Goal: Transaction & Acquisition: Book appointment/travel/reservation

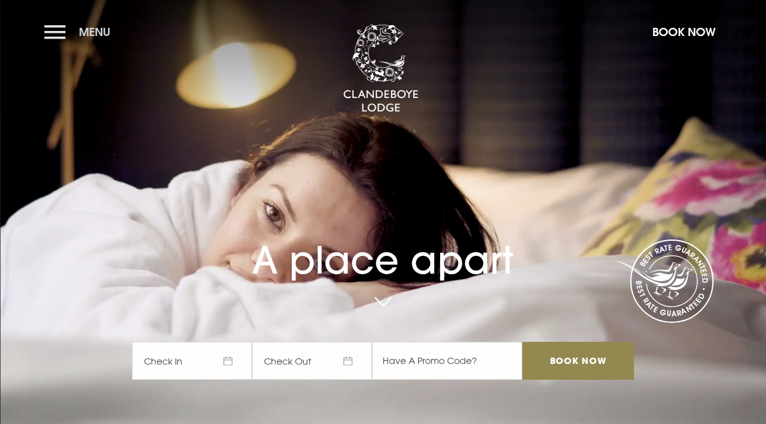
click at [64, 31] on button "Menu" at bounding box center [80, 31] width 73 height 27
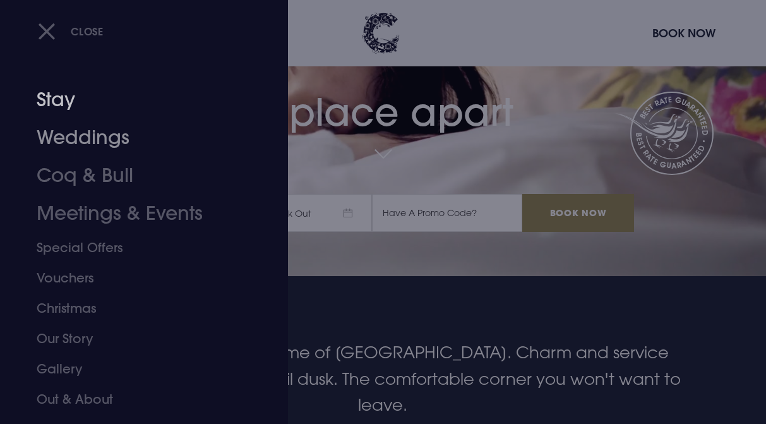
click at [51, 107] on link "Stay" at bounding box center [136, 100] width 198 height 38
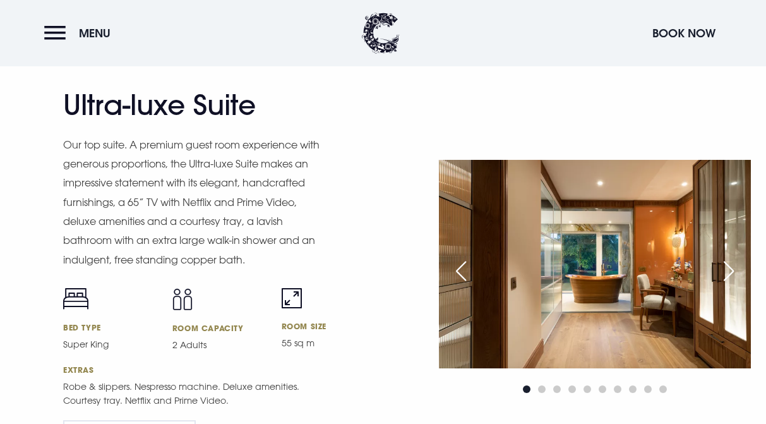
scroll to position [1628, 0]
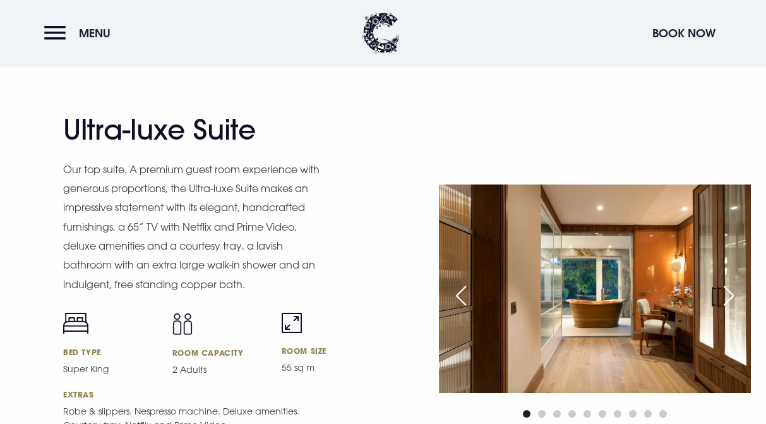
click at [725, 289] on div "Next slide" at bounding box center [729, 296] width 32 height 28
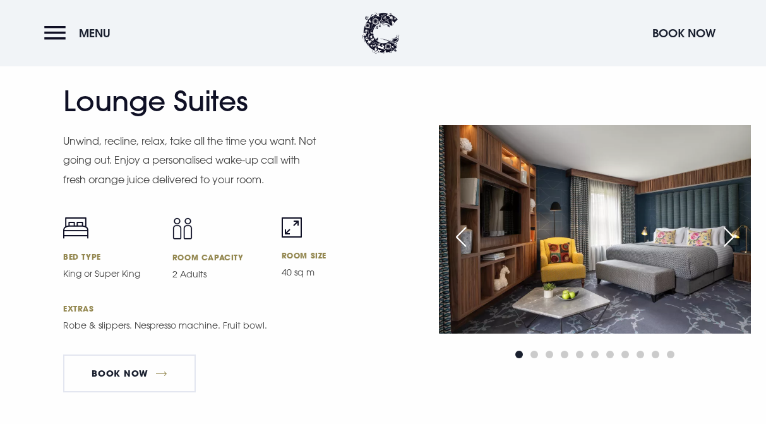
scroll to position [2576, 0]
click at [725, 223] on div "Next slide" at bounding box center [729, 236] width 32 height 28
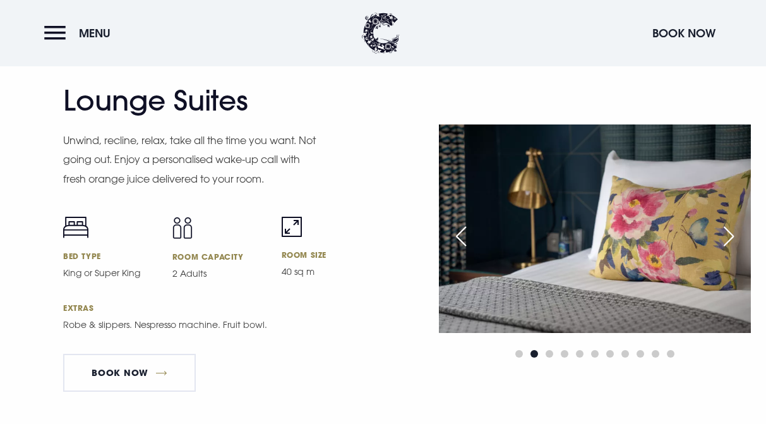
click at [725, 223] on div "Next slide" at bounding box center [729, 236] width 32 height 28
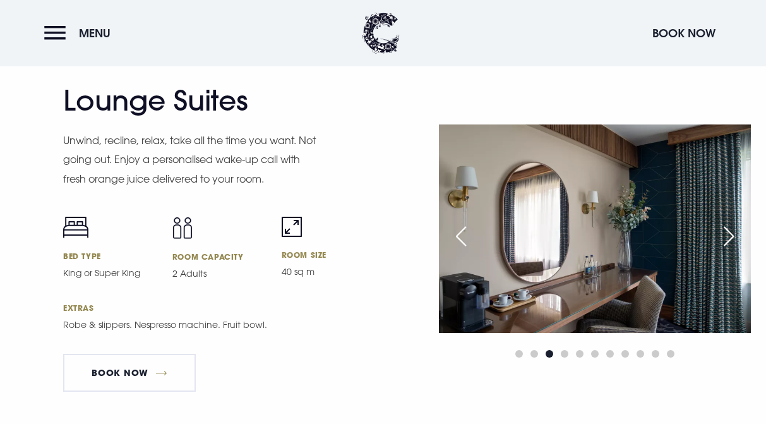
click at [724, 223] on div "Next slide" at bounding box center [729, 236] width 32 height 28
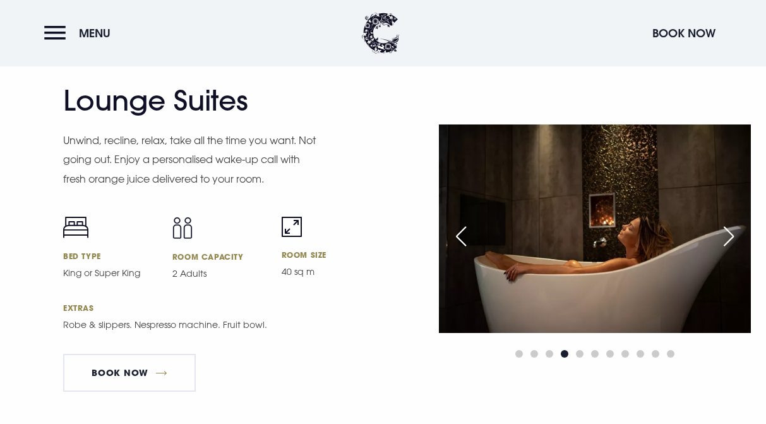
click at [724, 223] on div "Next slide" at bounding box center [729, 236] width 32 height 28
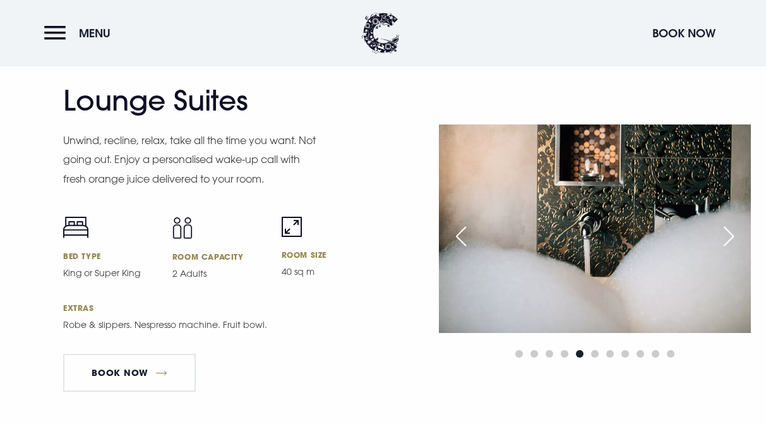
click at [724, 224] on div "Next slide" at bounding box center [729, 236] width 32 height 28
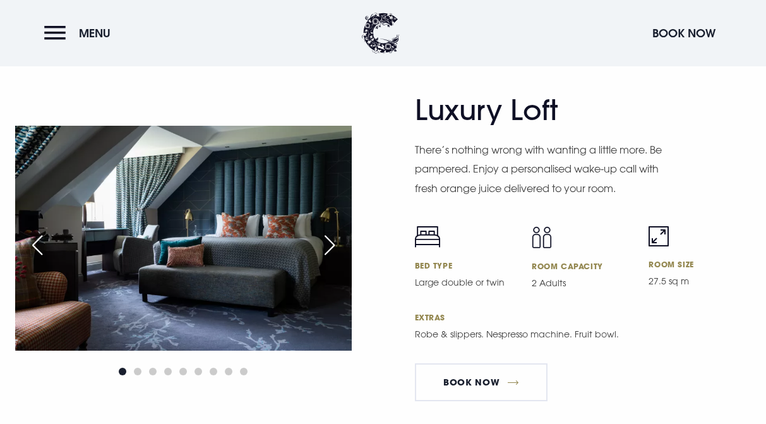
scroll to position [2944, 0]
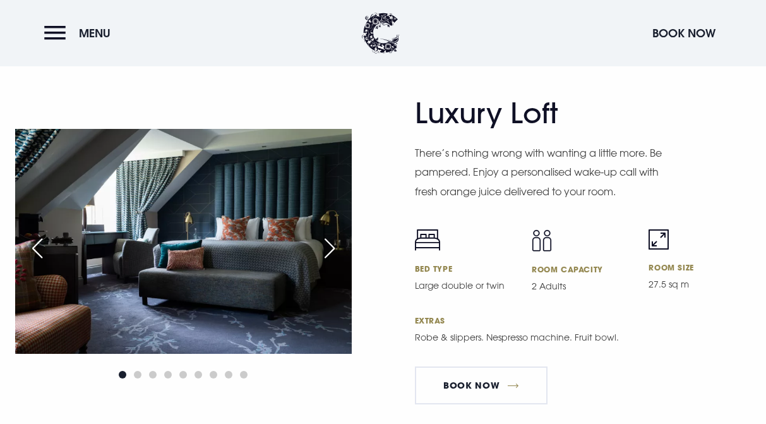
click at [329, 234] on div "Next slide" at bounding box center [330, 248] width 32 height 28
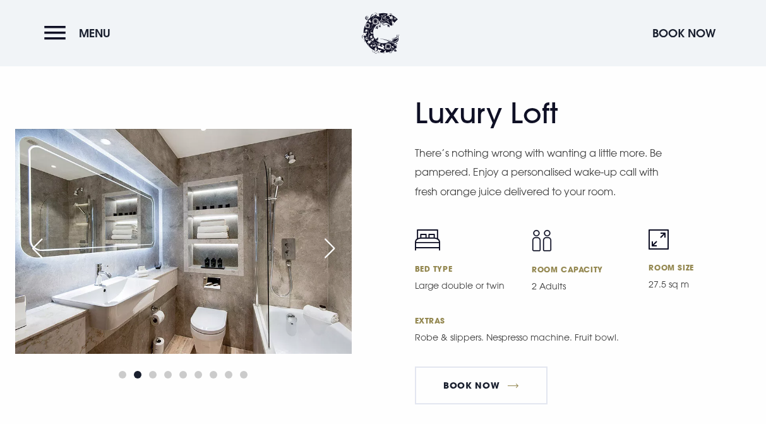
click at [329, 234] on div "Next slide" at bounding box center [330, 248] width 32 height 28
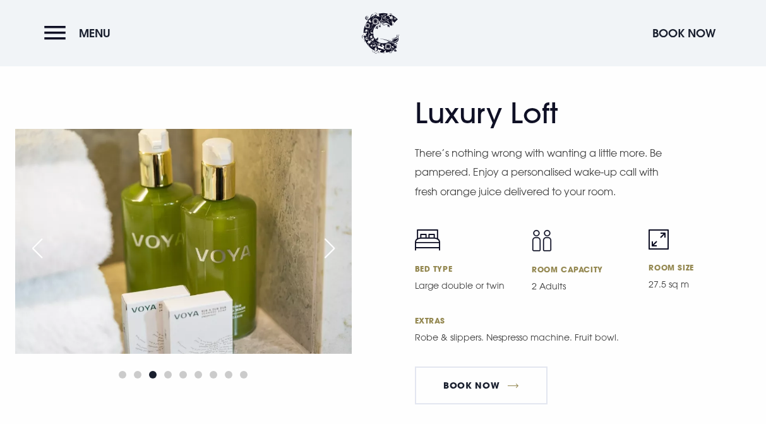
click at [329, 234] on div "Next slide" at bounding box center [330, 248] width 32 height 28
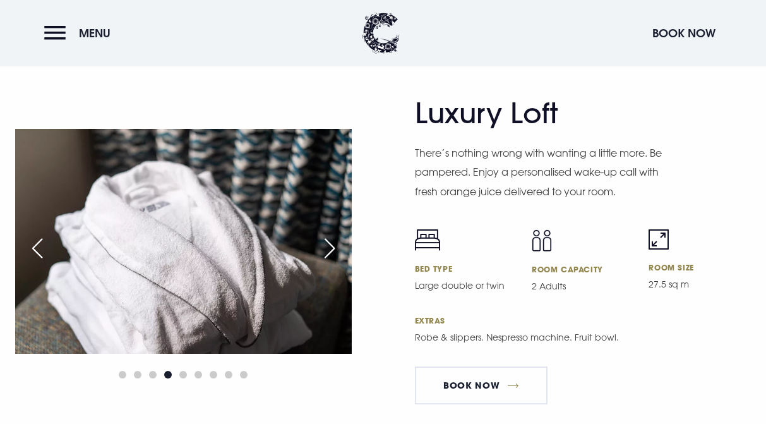
click at [329, 234] on div "Next slide" at bounding box center [330, 248] width 32 height 28
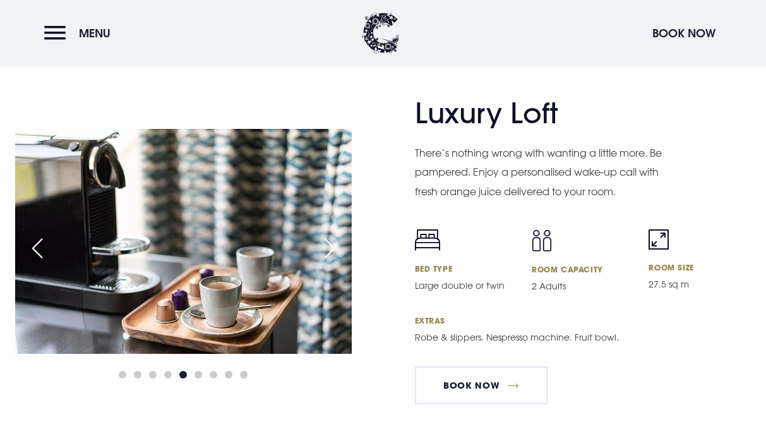
click at [329, 234] on div "Next slide" at bounding box center [330, 248] width 32 height 28
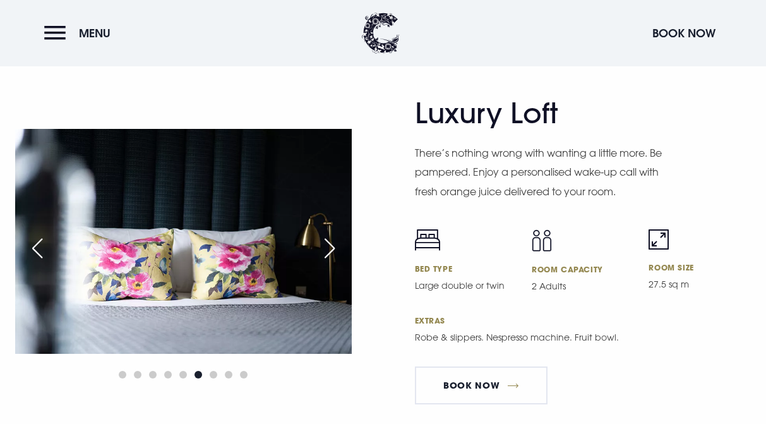
click at [329, 234] on div "Next slide" at bounding box center [330, 248] width 32 height 28
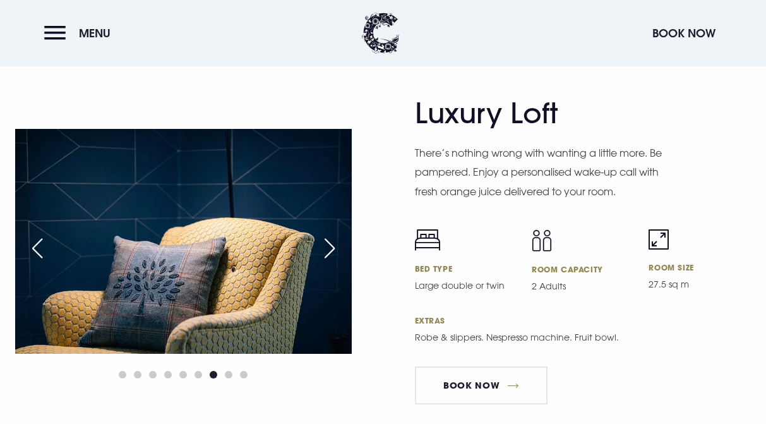
click at [329, 234] on div "Next slide" at bounding box center [330, 248] width 32 height 28
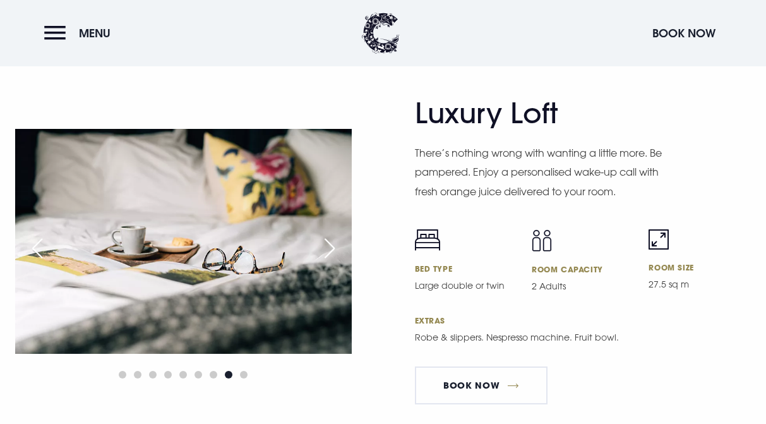
click at [322, 239] on div "Next slide" at bounding box center [330, 248] width 32 height 28
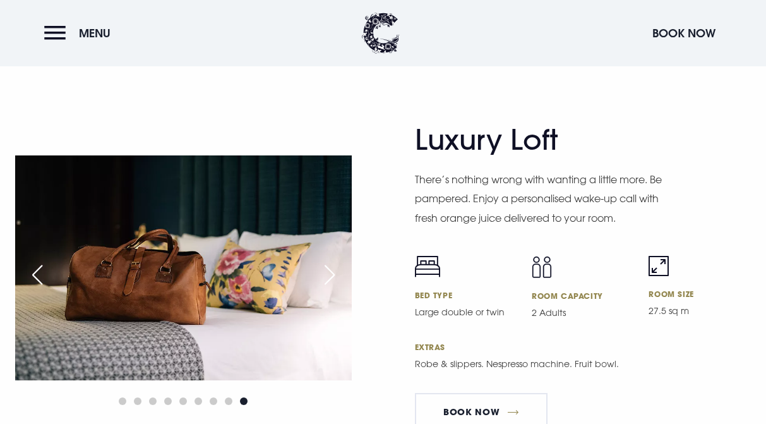
scroll to position [2917, 0]
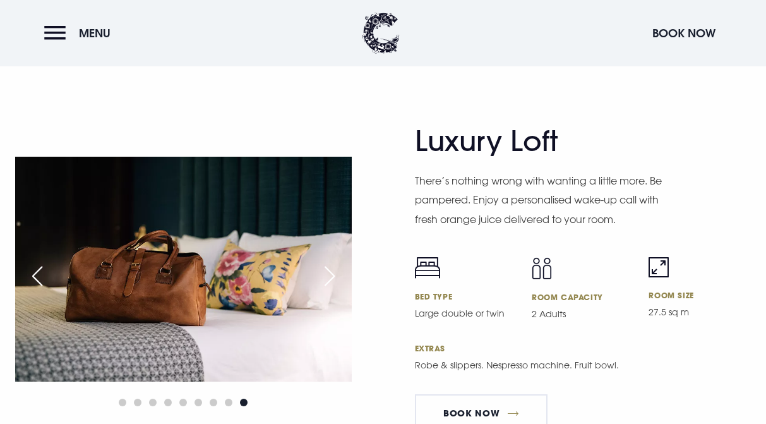
click at [327, 263] on div "Next slide" at bounding box center [330, 276] width 32 height 28
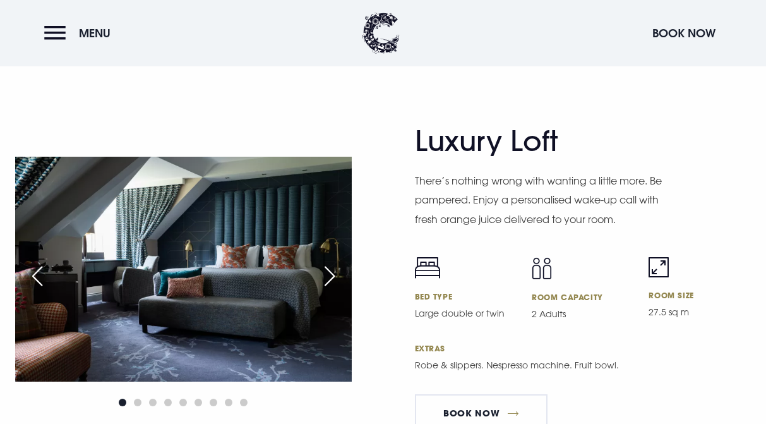
click at [322, 263] on div "Next slide" at bounding box center [330, 276] width 32 height 28
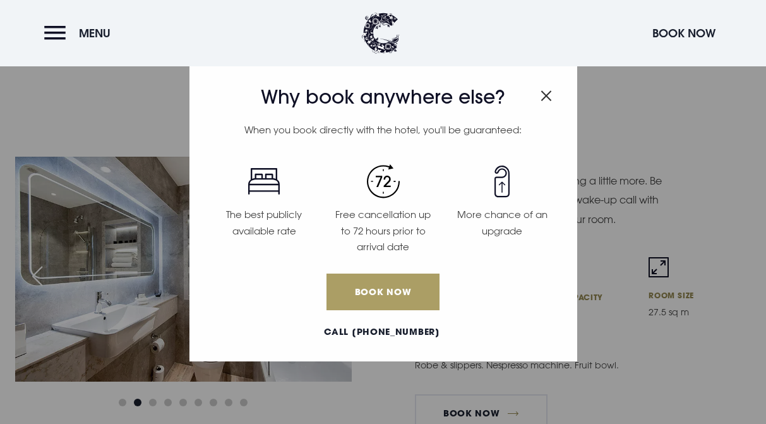
click at [402, 296] on link "Book Now" at bounding box center [383, 292] width 112 height 37
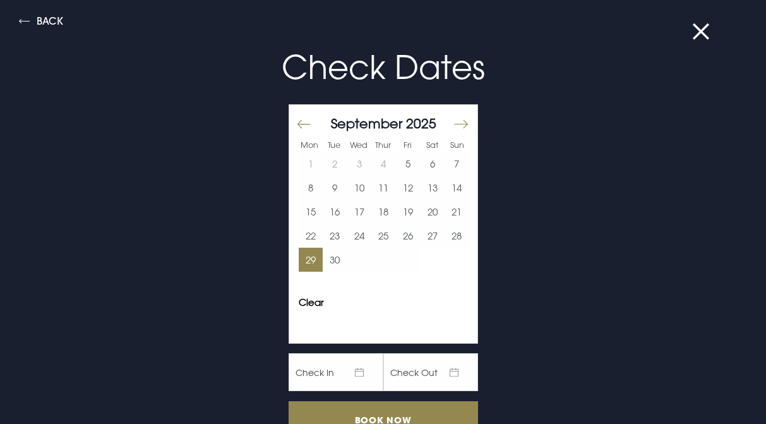
click at [312, 260] on button "29" at bounding box center [311, 260] width 25 height 24
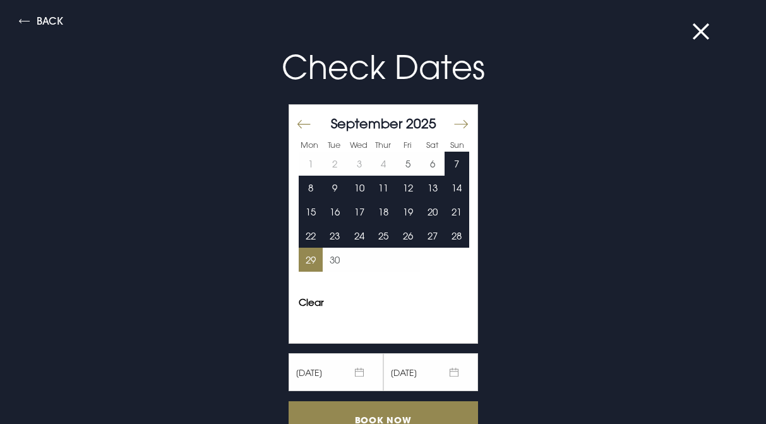
click at [463, 126] on button "Move forward to switch to the next month." at bounding box center [460, 124] width 15 height 27
